Goal: Task Accomplishment & Management: Use online tool/utility

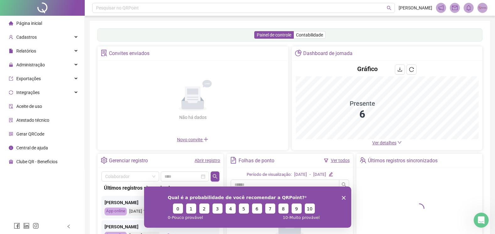
click at [345, 196] on icon "Encerrar pesquisa" at bounding box center [344, 197] width 4 height 4
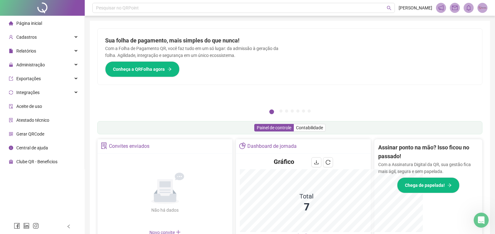
click at [343, 216] on icon "Encerrar pesquisa" at bounding box center [344, 218] width 4 height 4
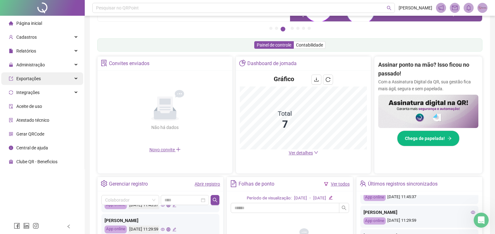
scroll to position [50, 0]
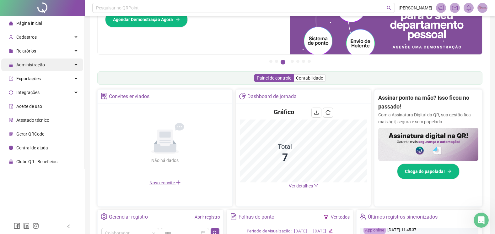
click at [58, 68] on div "Administração" at bounding box center [42, 64] width 82 height 13
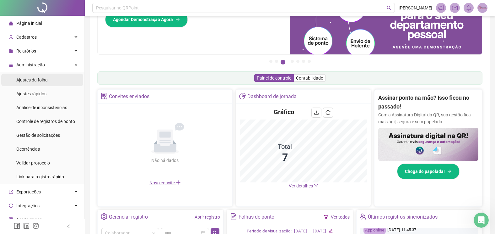
click at [43, 81] on span "Ajustes da folha" at bounding box center [31, 79] width 31 height 5
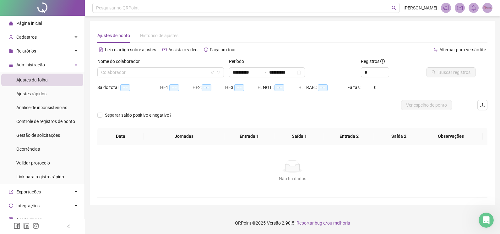
type input "**********"
click at [133, 69] on input "search" at bounding box center [157, 72] width 113 height 9
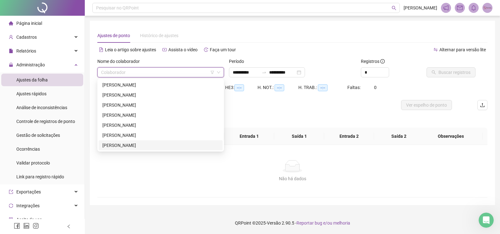
click at [121, 144] on div "[PERSON_NAME]" at bounding box center [160, 145] width 117 height 7
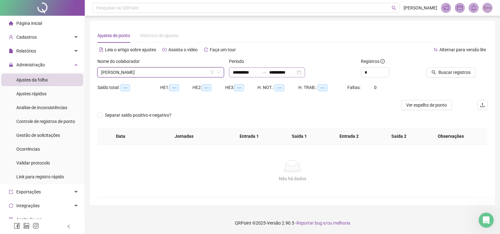
click at [305, 72] on div "**********" at bounding box center [267, 72] width 76 height 10
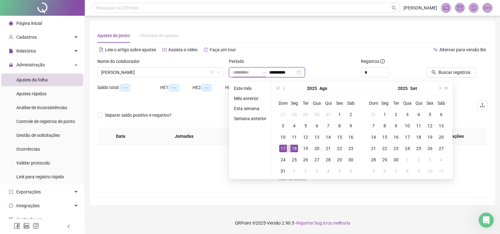
type input "**********"
click at [293, 148] on div "18" at bounding box center [295, 149] width 8 height 8
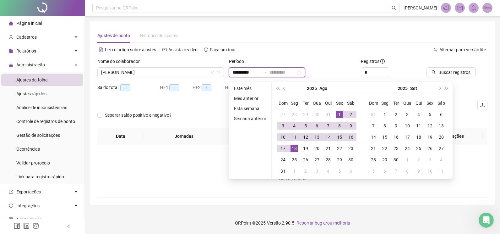
type input "**********"
click at [338, 116] on div "1" at bounding box center [340, 115] width 8 height 8
type input "**********"
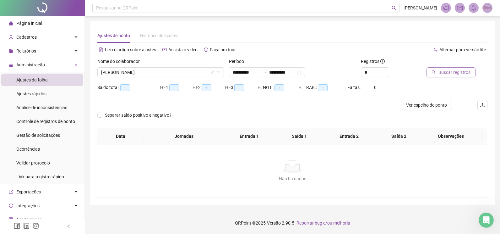
click at [440, 75] on span "Buscar registros" at bounding box center [455, 72] width 32 height 7
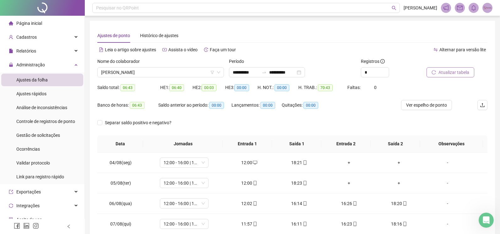
click at [371, 73] on div "Buscando registros Os registros de ponto estão sendo buscados... OK" at bounding box center [250, 117] width 500 height 234
drag, startPoint x: 369, startPoint y: 73, endPoint x: 359, endPoint y: 72, distance: 10.4
click at [359, 72] on input "*" at bounding box center [372, 72] width 28 height 9
click at [386, 69] on div "*" at bounding box center [372, 72] width 28 height 10
click at [382, 71] on icon "up" at bounding box center [382, 70] width 2 height 2
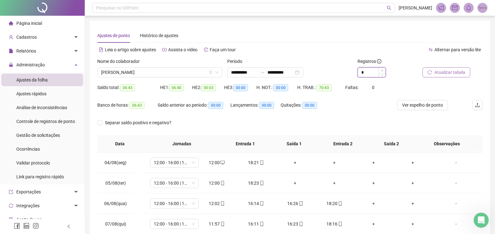
type input "*"
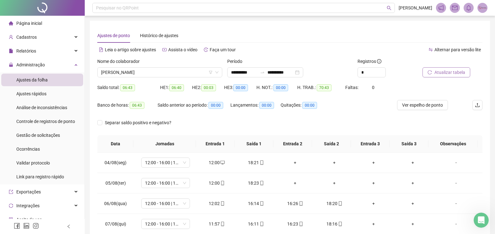
click at [449, 72] on span "Atualizar tabela" at bounding box center [450, 72] width 31 height 7
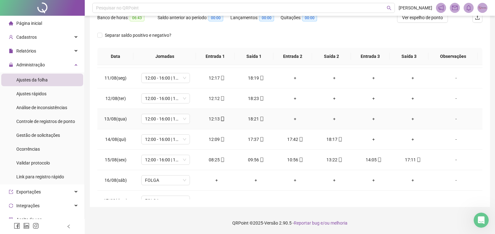
scroll to position [157, 0]
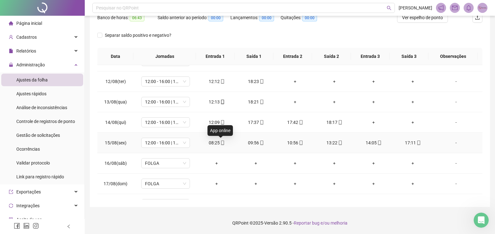
click at [221, 142] on icon "mobile" at bounding box center [223, 142] width 4 height 4
type input "**********"
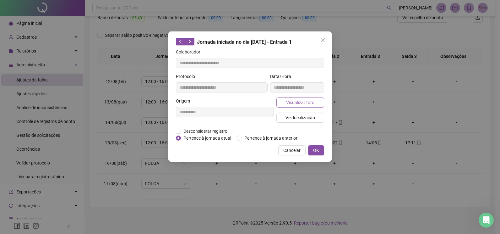
click at [302, 103] on span "Visualizar foto" at bounding box center [300, 102] width 28 height 7
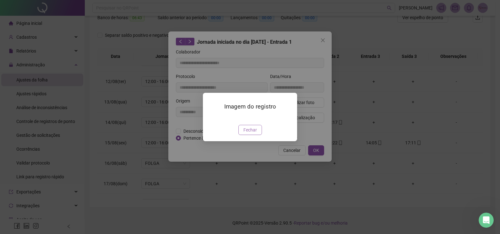
click at [253, 133] on span "Fechar" at bounding box center [250, 129] width 14 height 7
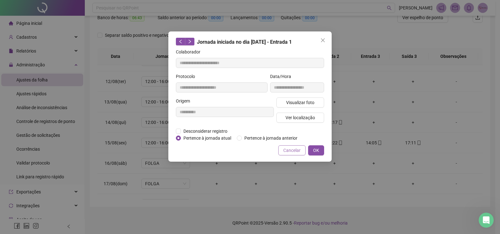
click at [291, 153] on span "Cancelar" at bounding box center [291, 150] width 17 height 7
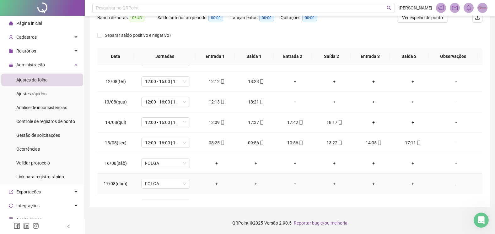
click at [299, 144] on icon "mobile" at bounding box center [301, 142] width 4 height 4
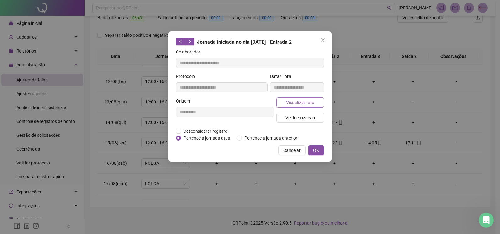
click at [296, 105] on span "Visualizar foto" at bounding box center [300, 102] width 28 height 7
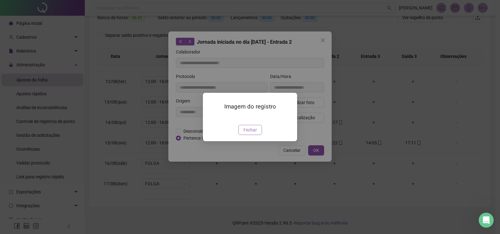
click at [253, 133] on span "Fechar" at bounding box center [250, 129] width 14 height 7
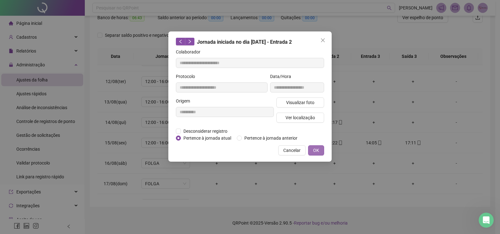
click at [318, 150] on span "OK" at bounding box center [316, 150] width 6 height 7
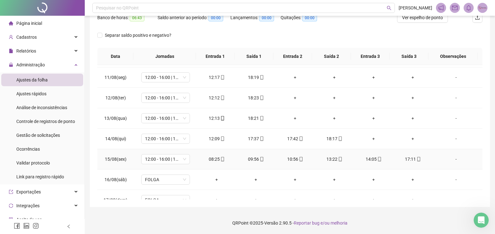
scroll to position [172, 0]
